Goal: Task Accomplishment & Management: Manage account settings

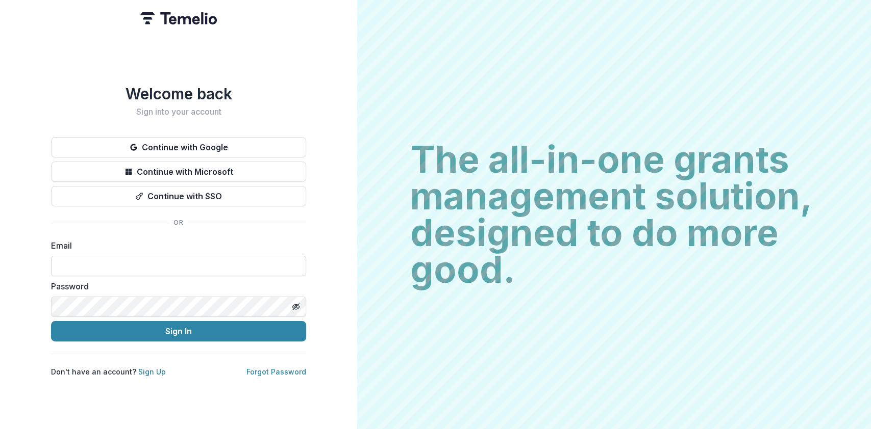
click at [153, 257] on input at bounding box center [178, 266] width 255 height 20
click at [163, 262] on input at bounding box center [178, 266] width 255 height 20
type input "**********"
click at [51, 321] on button "Sign In" at bounding box center [178, 331] width 255 height 20
